Goal: Task Accomplishment & Management: Manage account settings

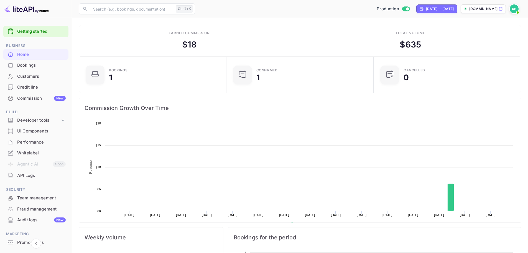
scroll to position [86, 140]
click at [28, 151] on div "Whitelabel" at bounding box center [41, 153] width 49 height 6
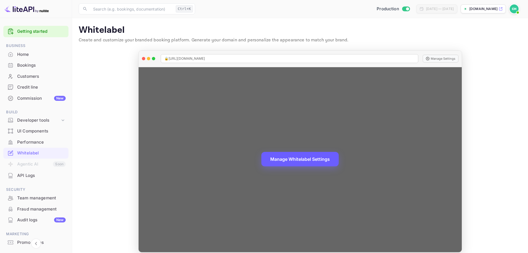
click at [308, 158] on button "Manage Whitelabel Settings" at bounding box center [300, 159] width 77 height 14
click at [306, 157] on button "Manage Whitelabel Settings" at bounding box center [300, 159] width 77 height 14
